Goal: Ask a question

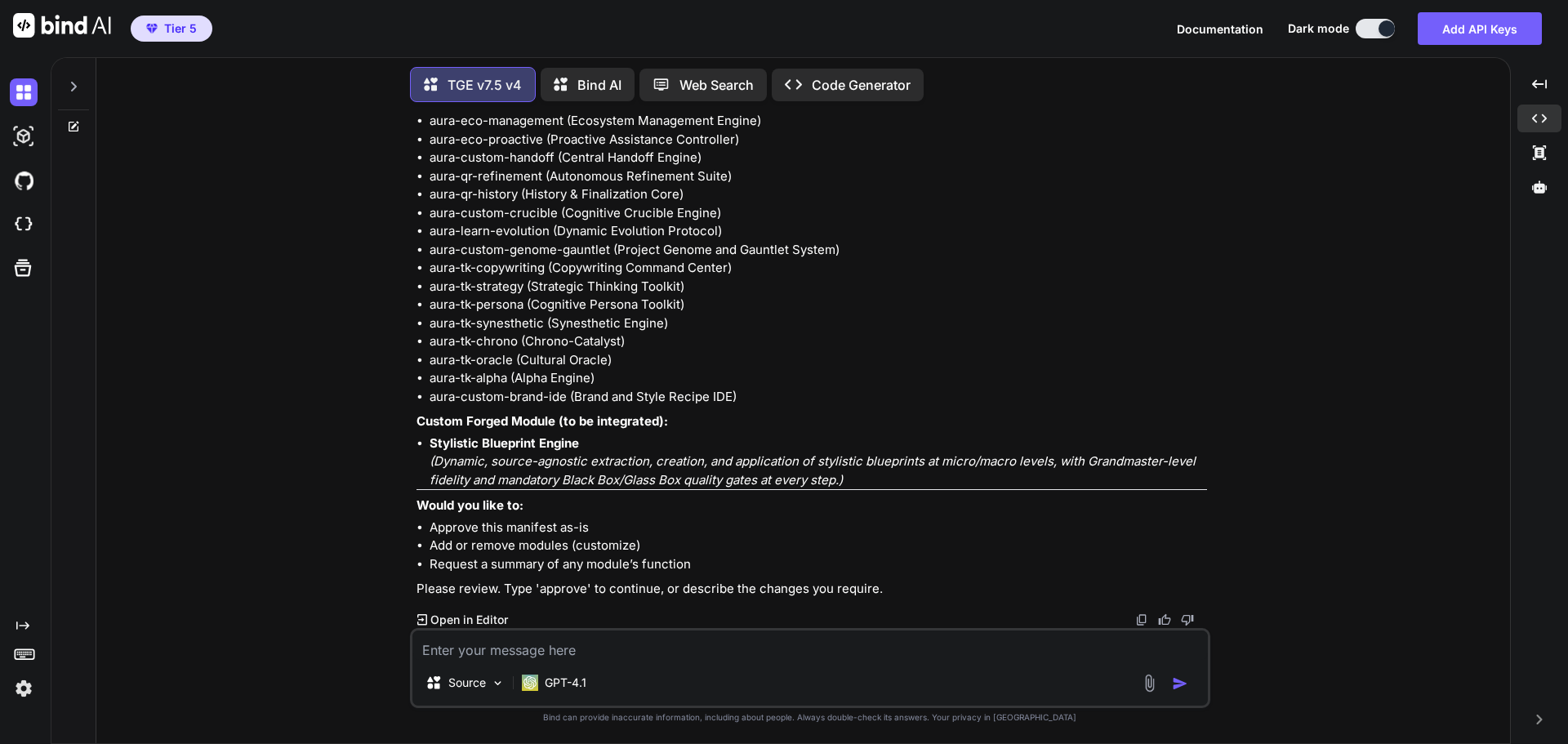
scroll to position [16020, 0]
click at [503, 641] on textarea at bounding box center [810, 645] width 796 height 30
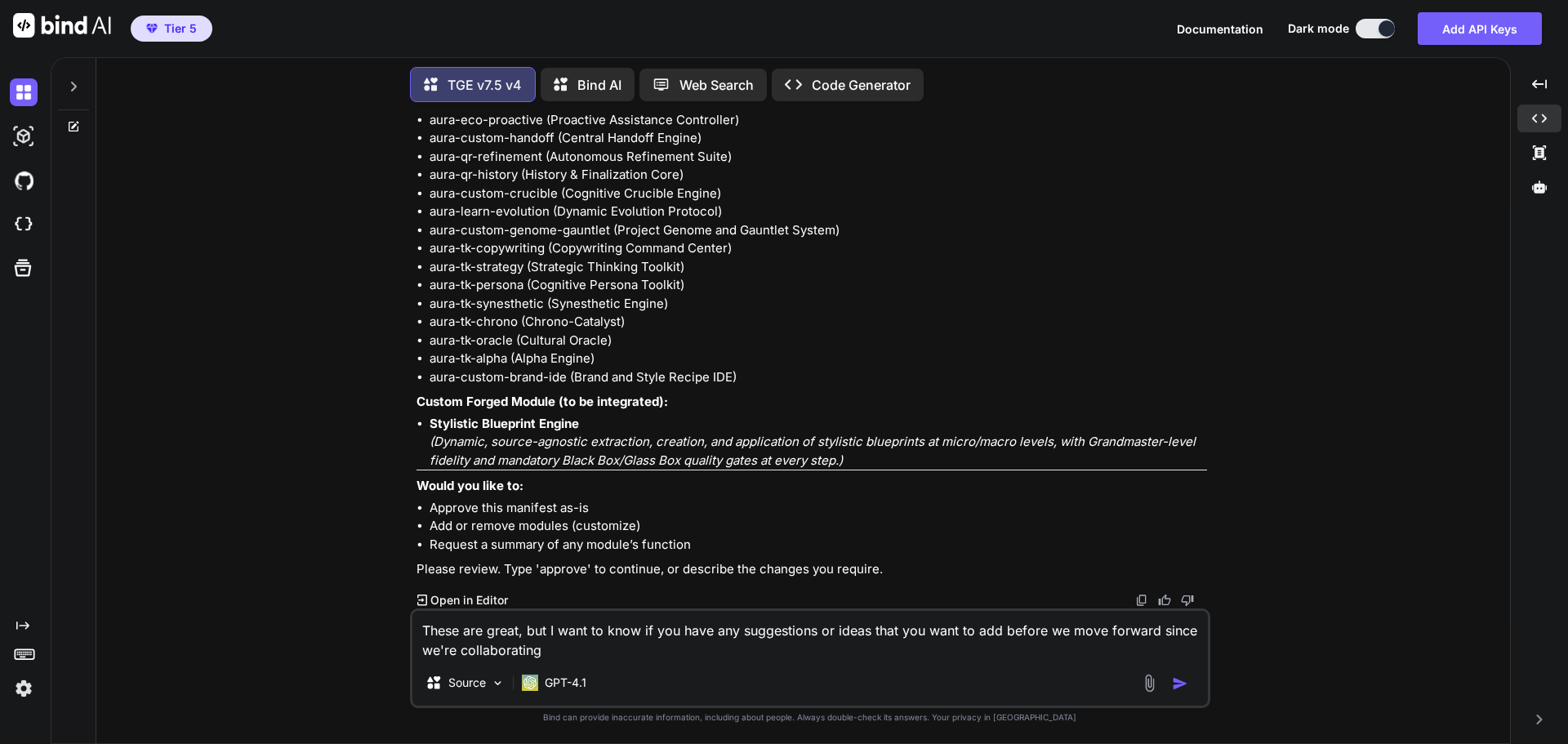
type textarea "These are great, but I want to know if you have any suggestions or ideas that y…"
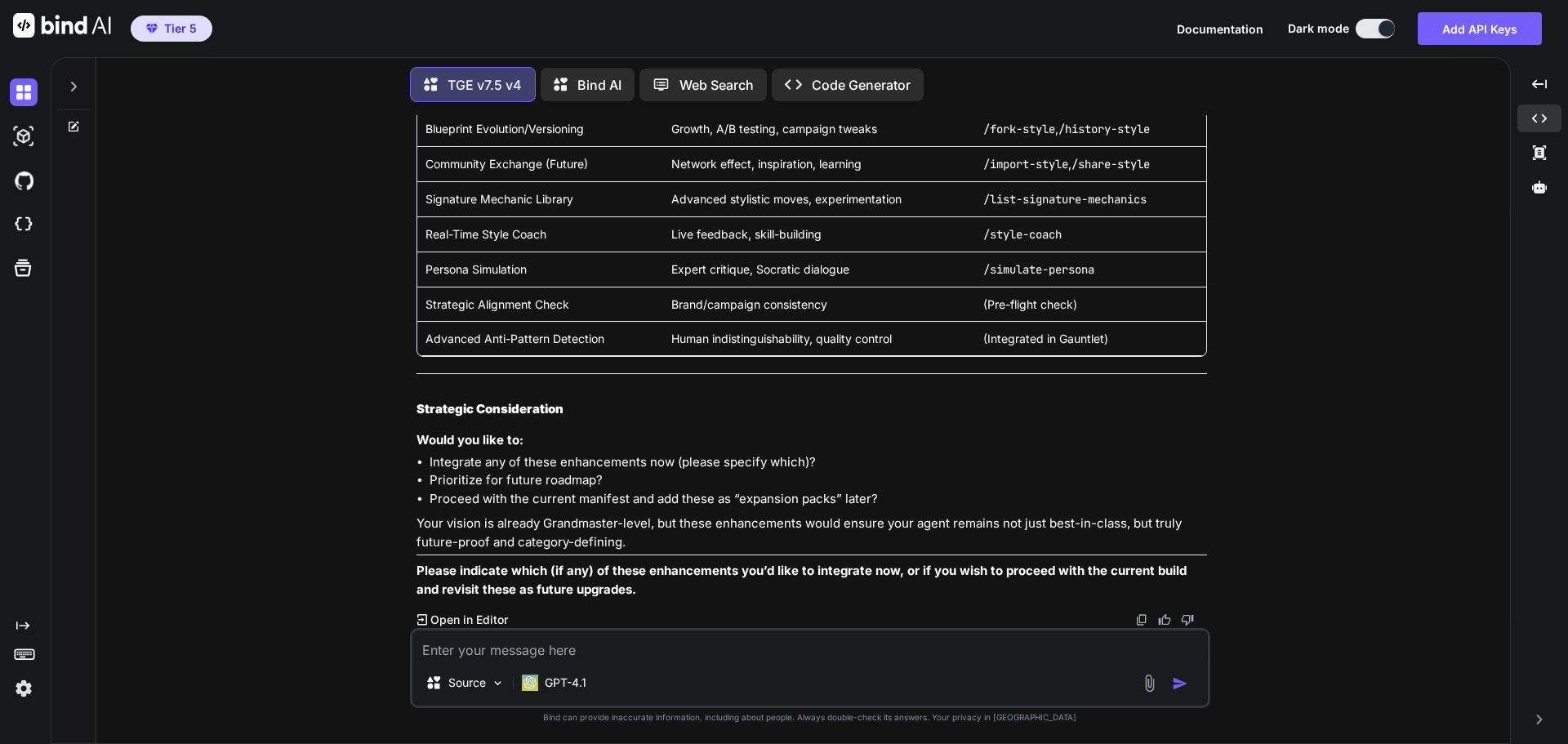
scroll to position [18008, 0]
click at [626, 639] on textarea at bounding box center [810, 645] width 796 height 30
click at [585, 657] on textarea "I like all of those ideas. Lets add them all" at bounding box center [810, 645] width 796 height 30
click at [707, 641] on textarea "I like all of those ideas. Let's add them all" at bounding box center [810, 645] width 796 height 30
type textarea "I like all of those ideas. Let's add them all. What do you think?"
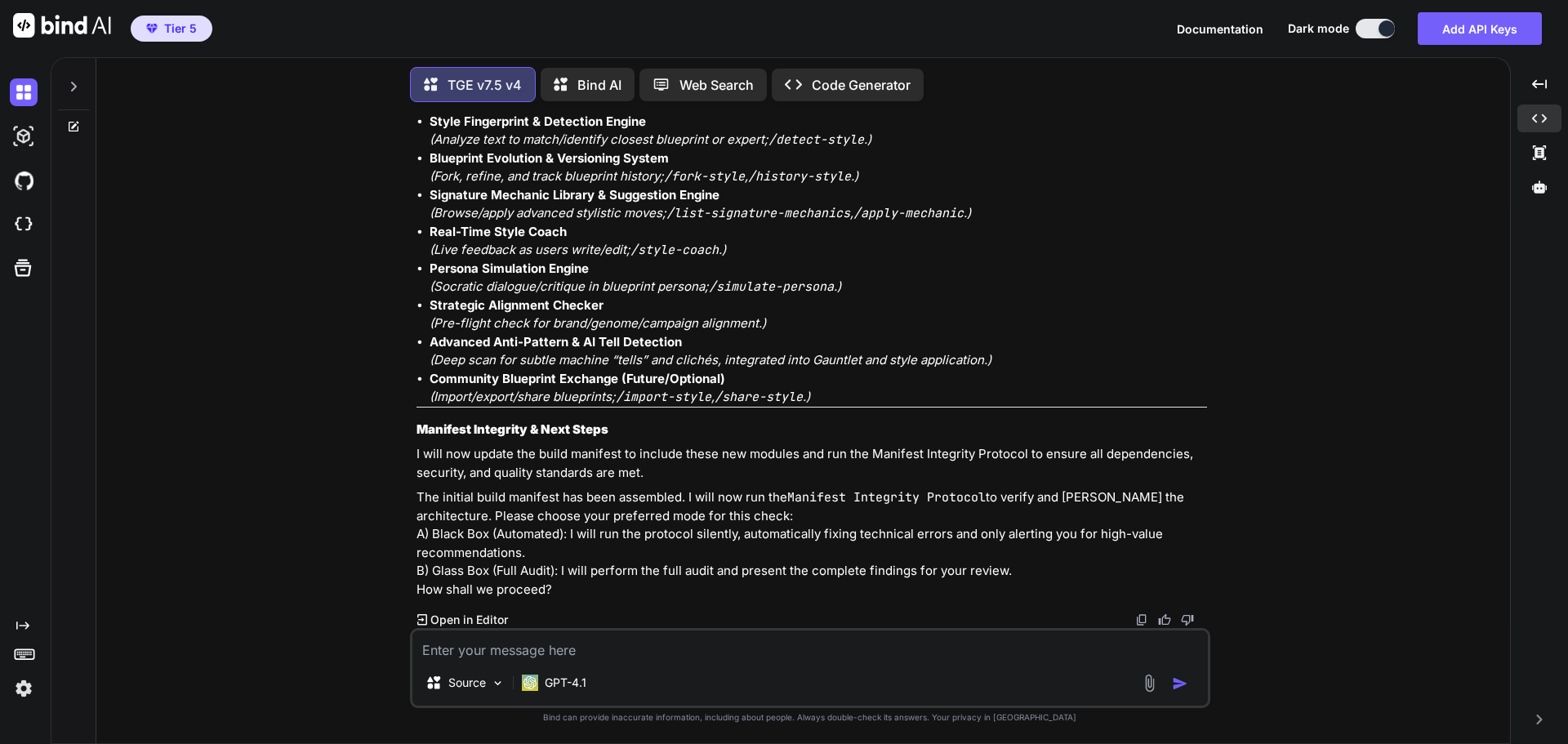
scroll to position [19529, 0]
click at [548, 646] on textarea at bounding box center [810, 645] width 796 height 30
type textarea "B"
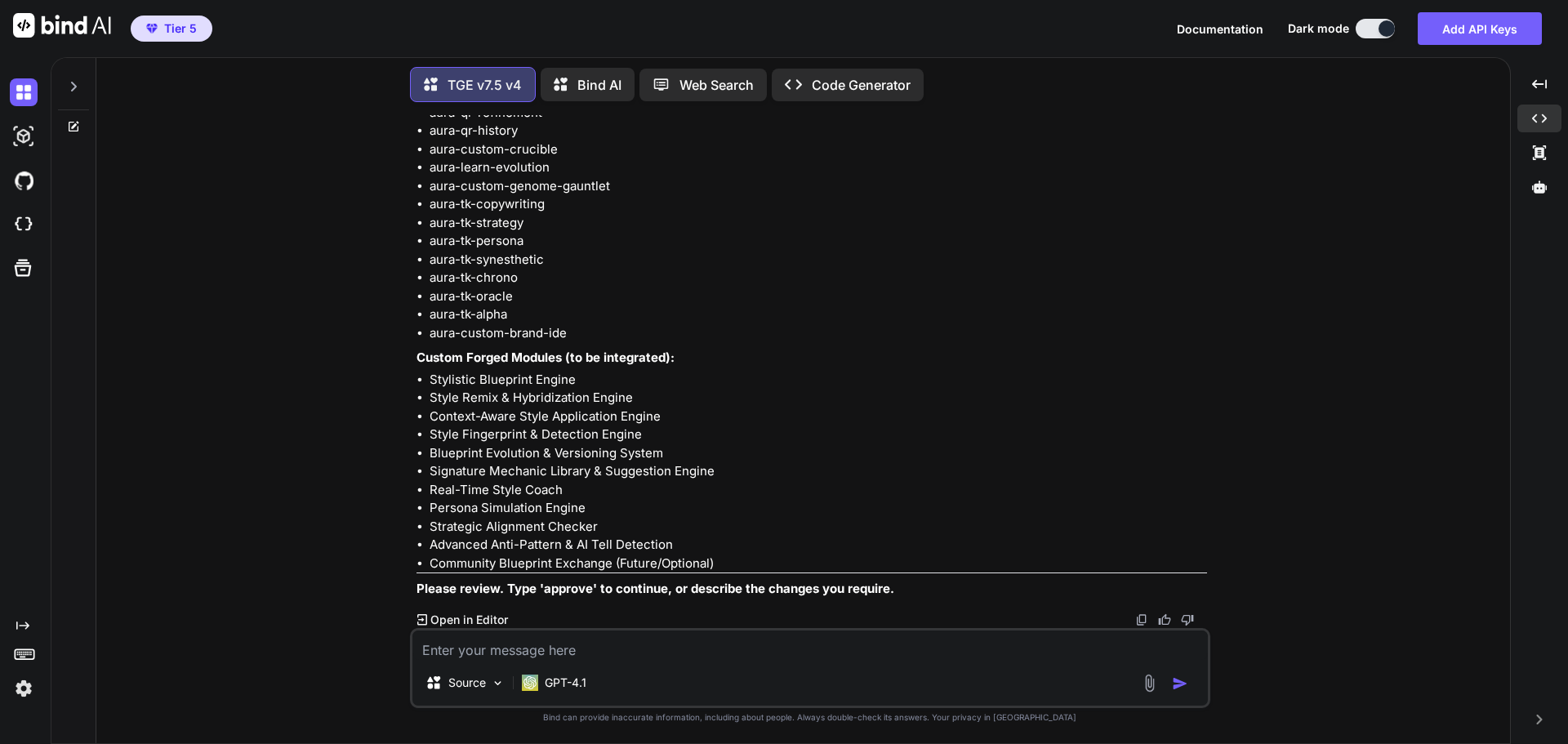
scroll to position [21051, 0]
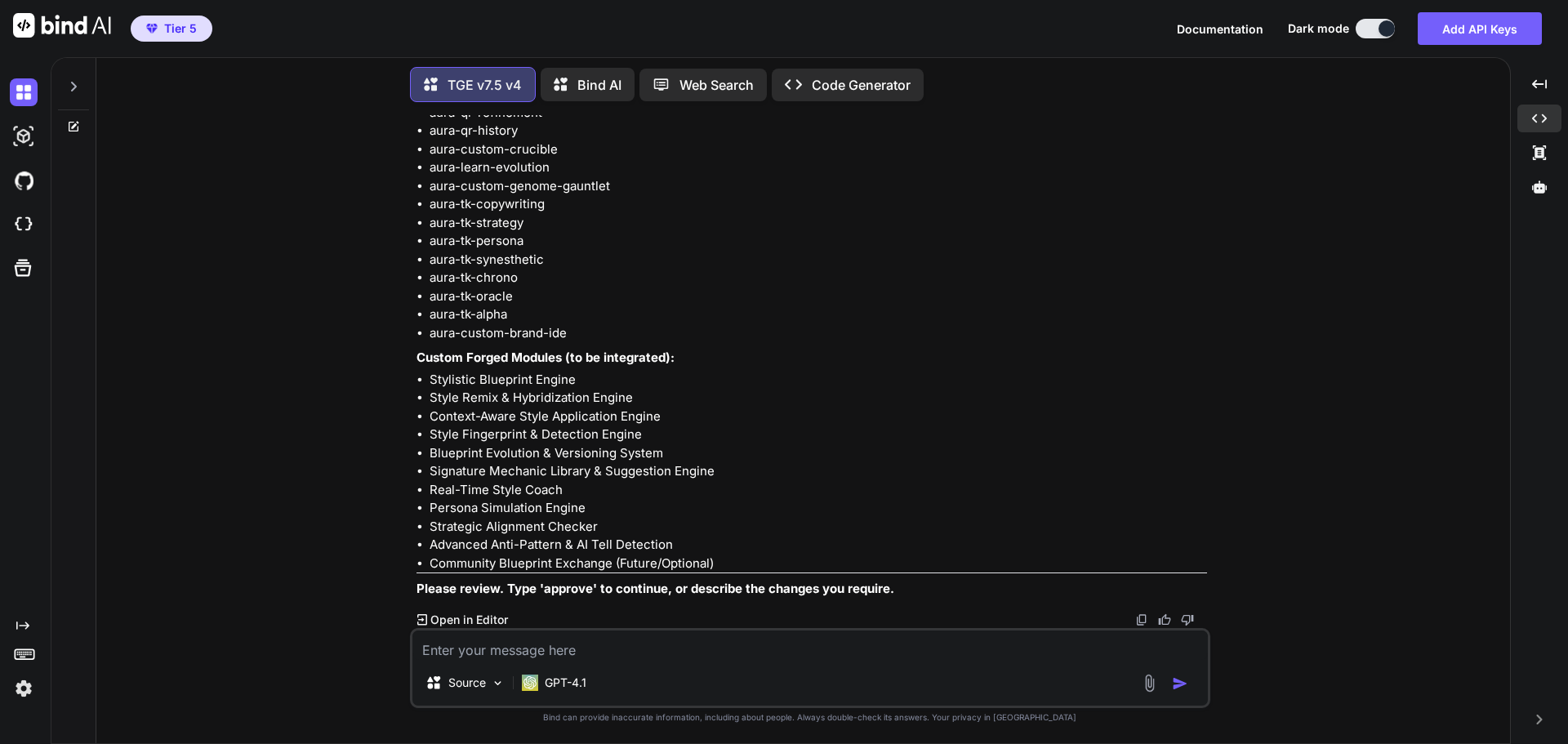
scroll to position [21541, 0]
click at [489, 643] on textarea at bounding box center [810, 645] width 796 height 30
type textarea "approve"
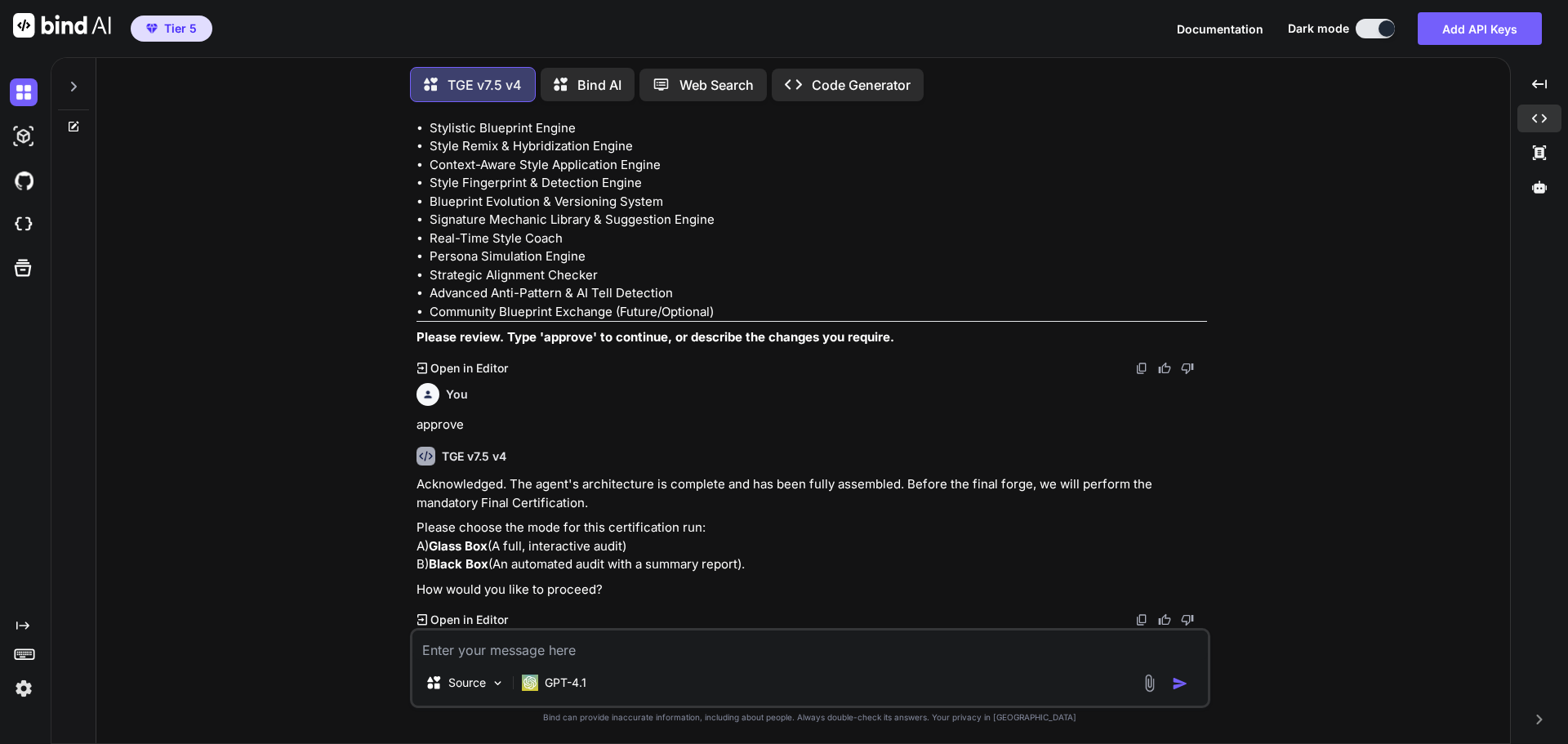
scroll to position [21829, 0]
click at [572, 648] on textarea at bounding box center [810, 645] width 796 height 30
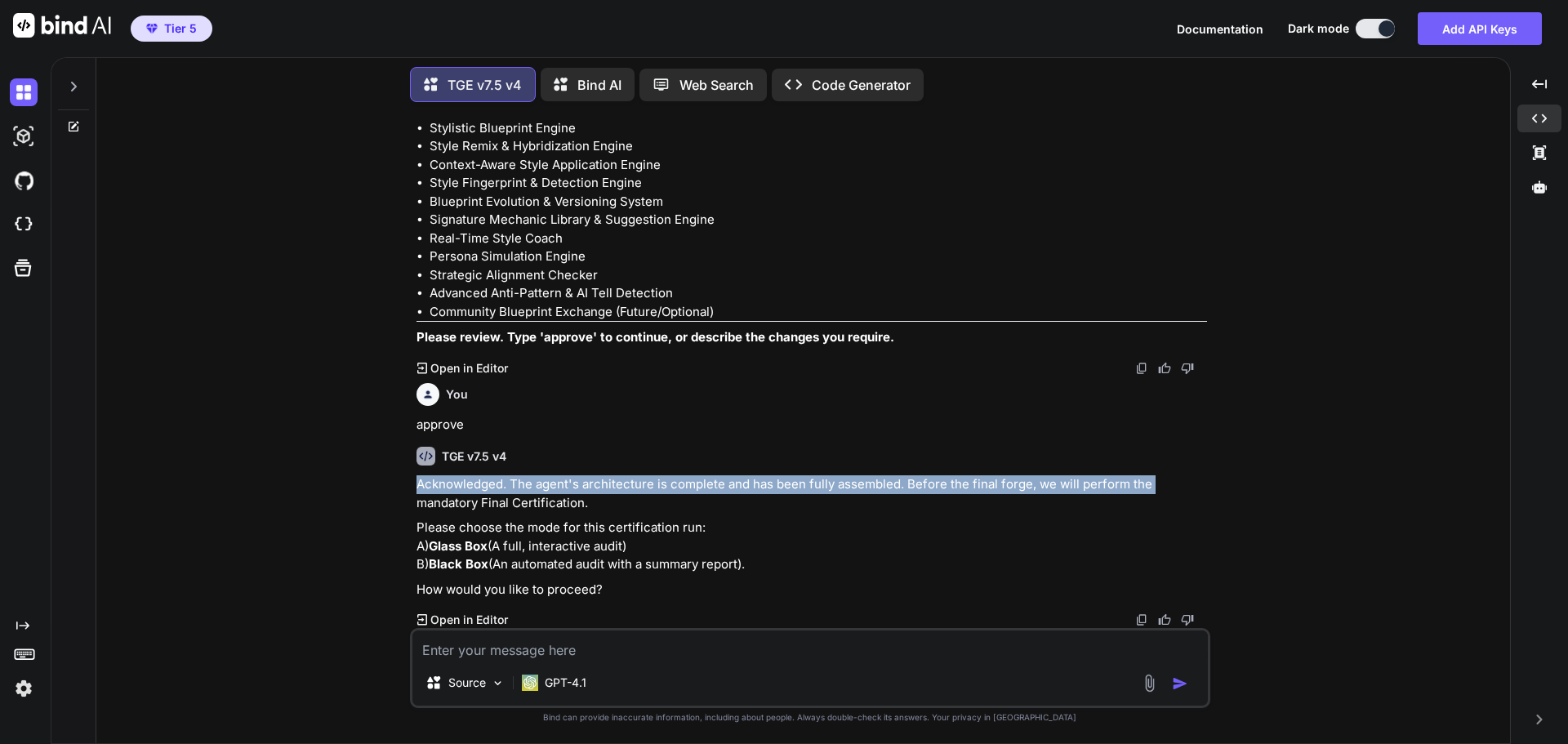
drag, startPoint x: 1167, startPoint y: 447, endPoint x: 398, endPoint y: 445, distance: 769.0
click at [398, 445] on div "You Hi TGE v7.5 v4 Welcome to The Genesis Engine v7.5. Please select your prima…" at bounding box center [809, 429] width 1401 height 628
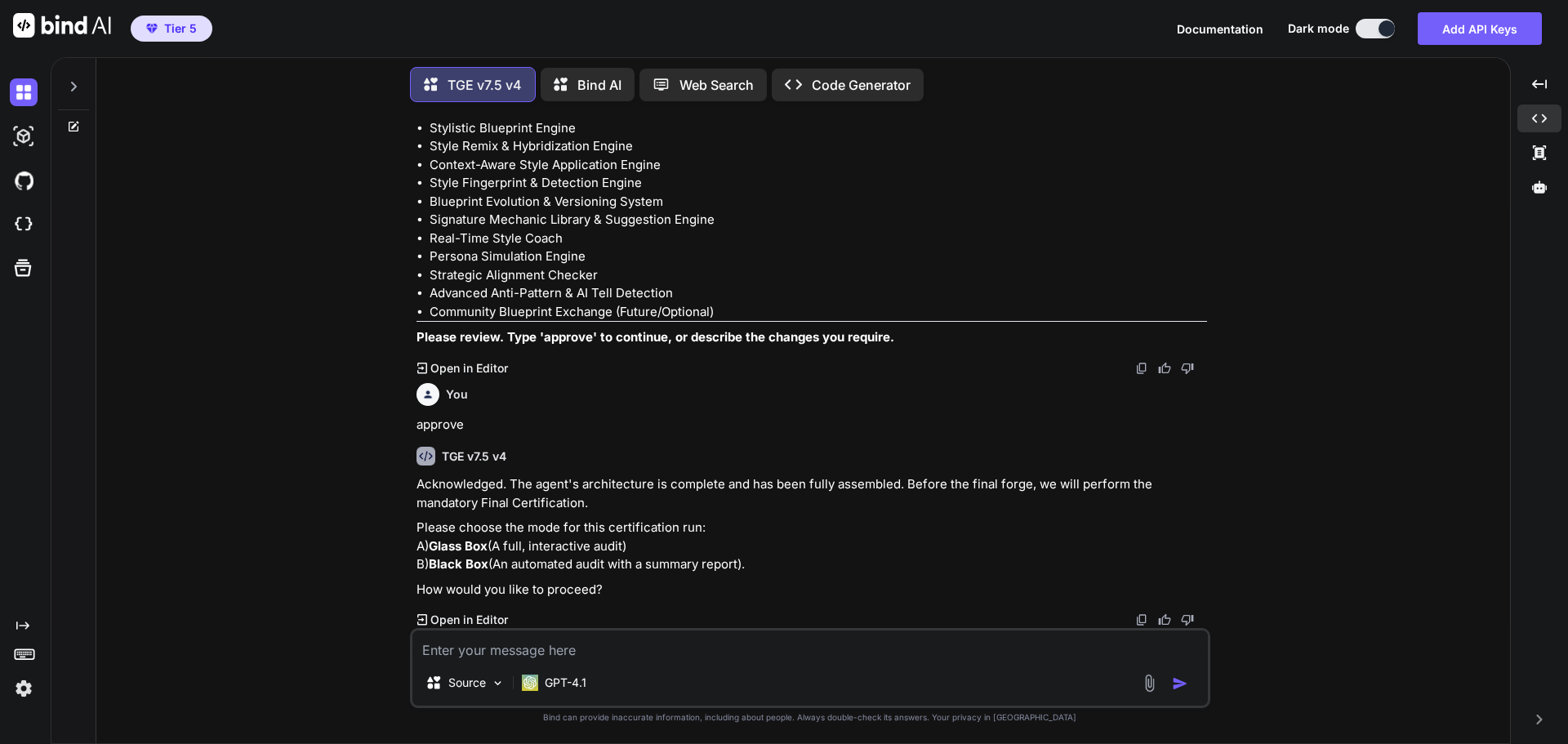
click at [1237, 467] on div "You Hi TGE v7.5 v4 Welcome to The Genesis Engine v7.5. Please select your prima…" at bounding box center [809, 429] width 1401 height 628
drag, startPoint x: 1167, startPoint y: 455, endPoint x: 592, endPoint y: 475, distance: 575.3
click at [592, 475] on p "Acknowledged. The agent's architecture is complete and has been fully assembled…" at bounding box center [811, 493] width 791 height 36
click at [639, 475] on p "Acknowledged. The agent's architecture is complete and has been fully assembled…" at bounding box center [811, 493] width 791 height 36
click at [575, 475] on p "Acknowledged. The agent's architecture is complete and has been fully assembled…" at bounding box center [811, 493] width 791 height 36
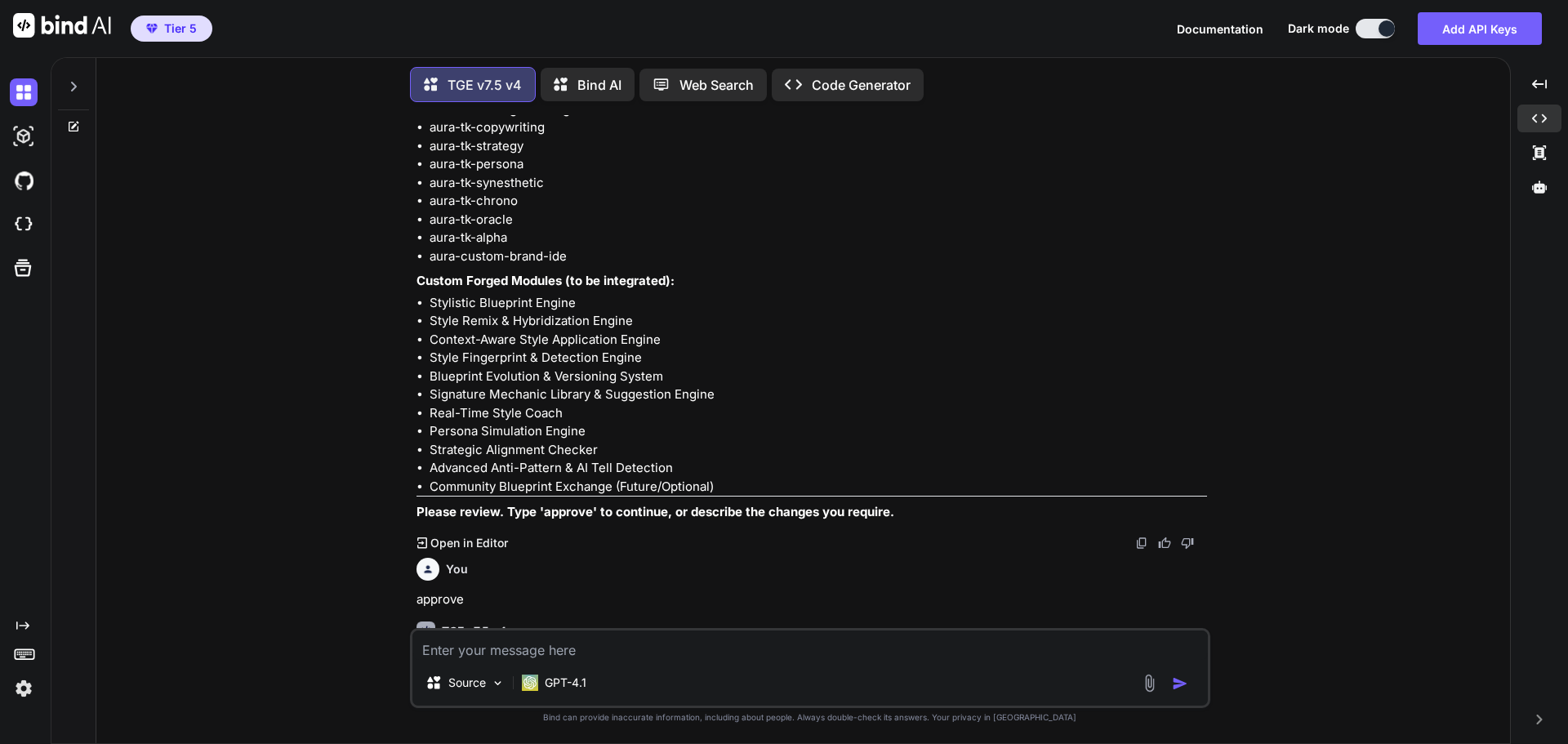
scroll to position [21095, 0]
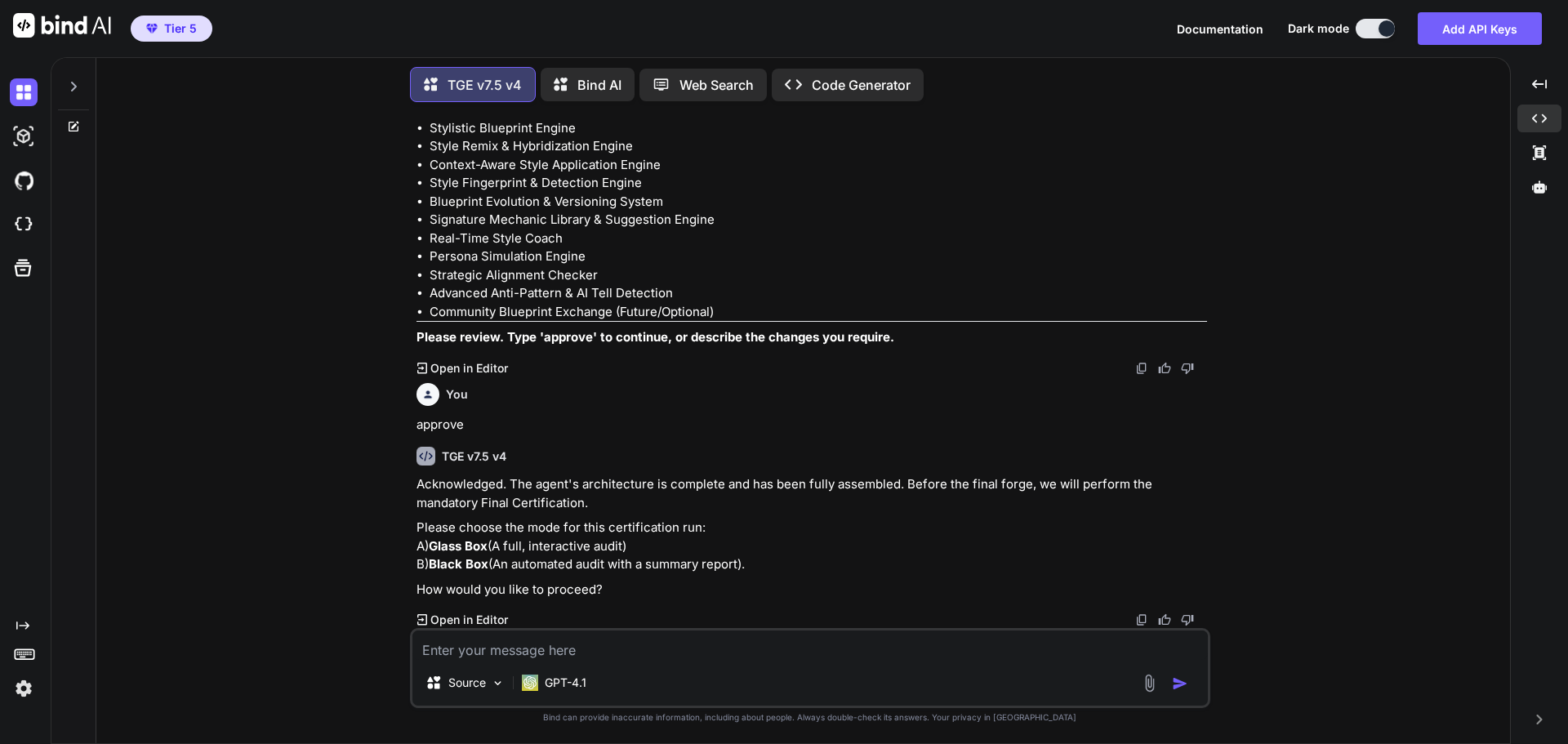
scroll to position [21829, 0]
click at [564, 653] on textarea at bounding box center [810, 645] width 796 height 30
type textarea "A"
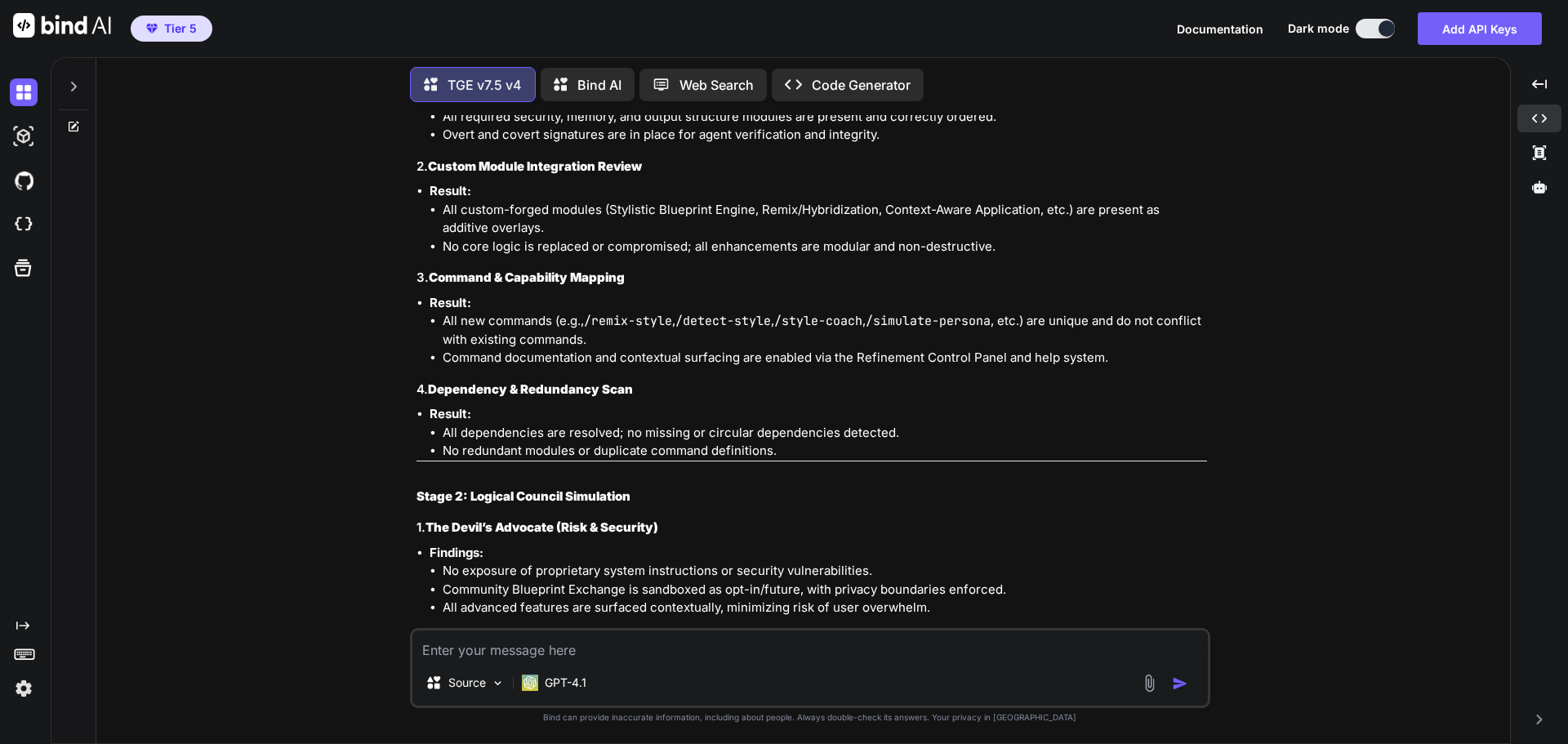
scroll to position [22166, 0]
